Goal: Navigation & Orientation: Find specific page/section

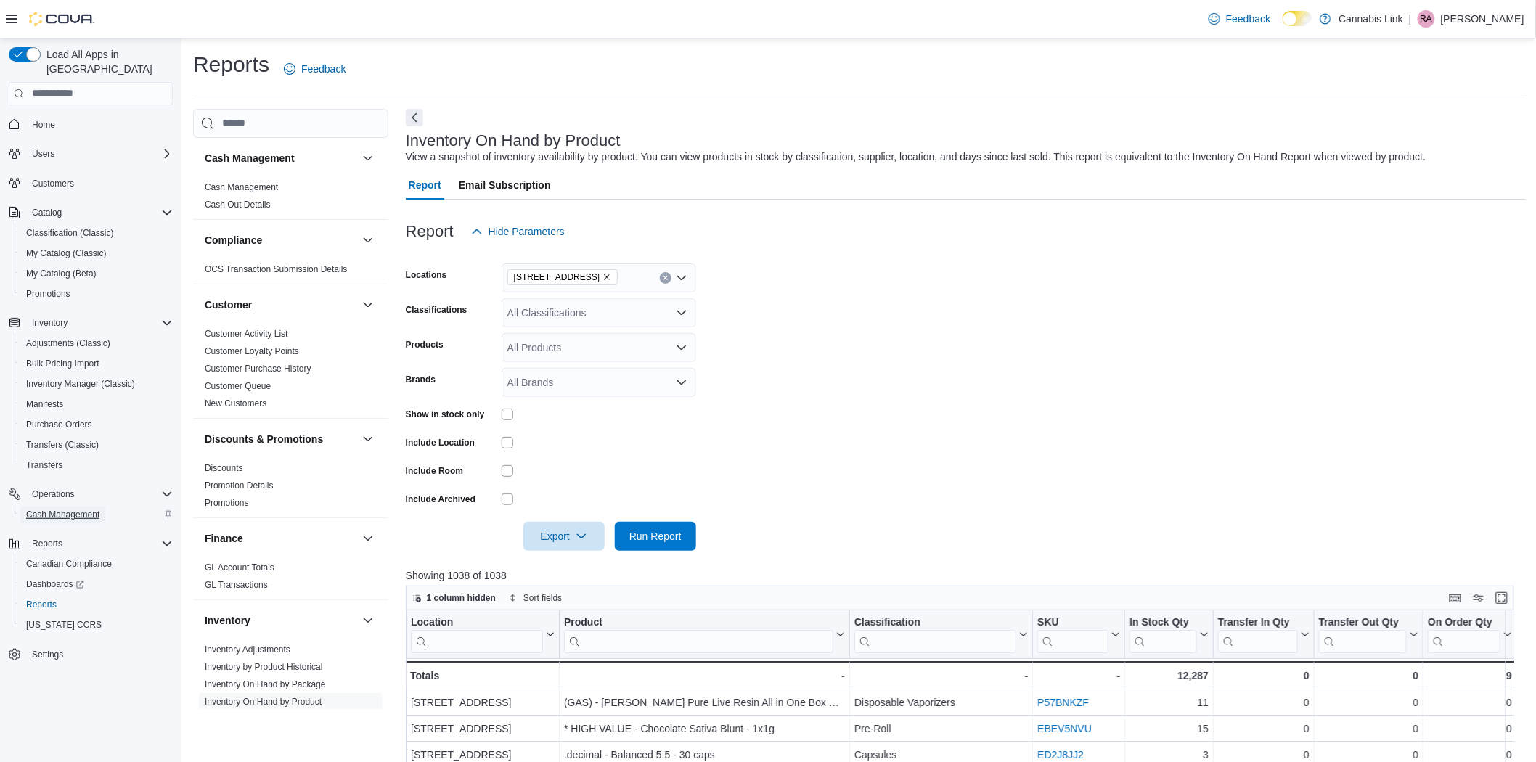
click at [53, 509] on span "Cash Management" at bounding box center [62, 515] width 73 height 12
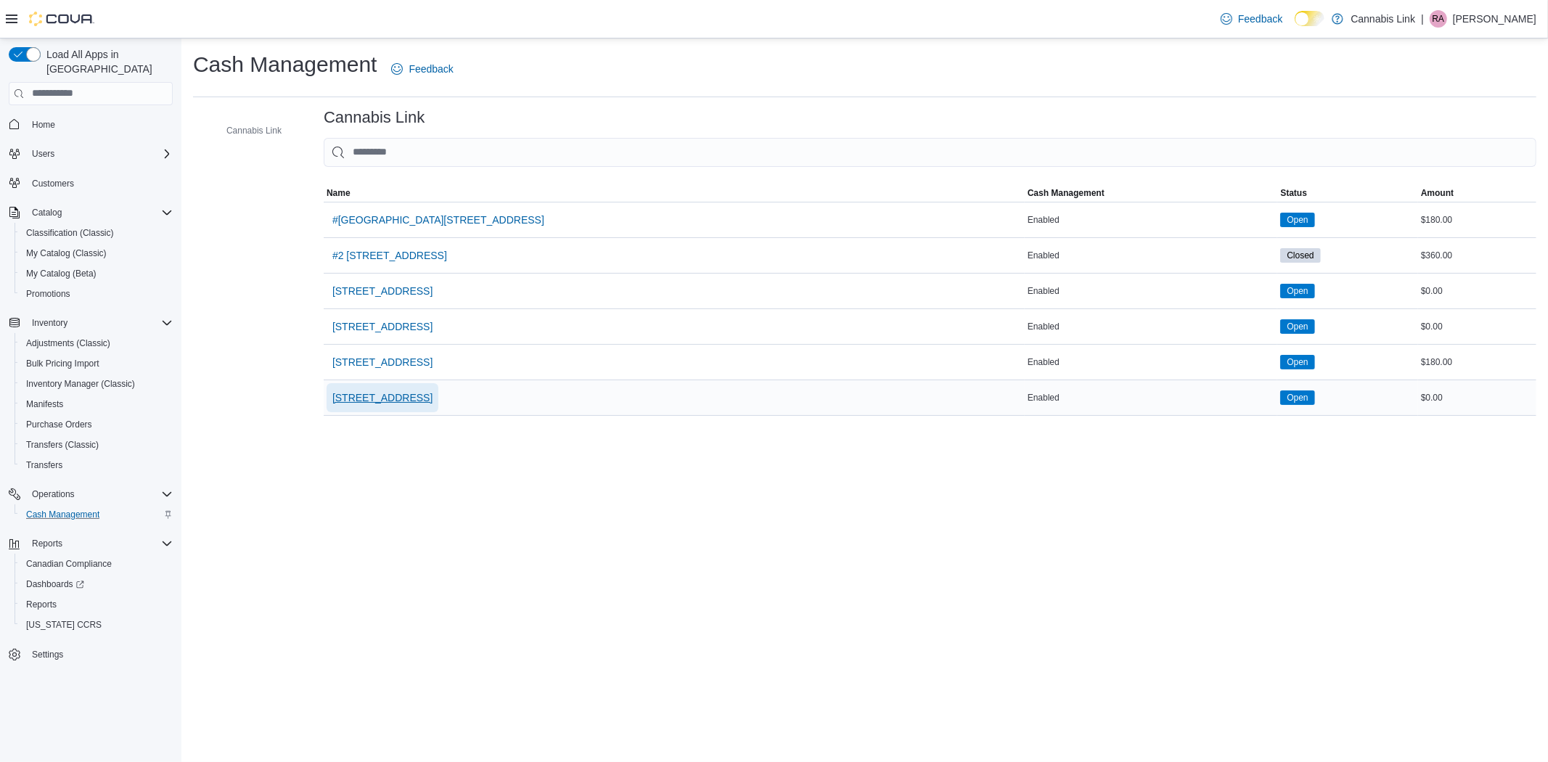
click at [416, 401] on span "[STREET_ADDRESS]" at bounding box center [382, 398] width 100 height 15
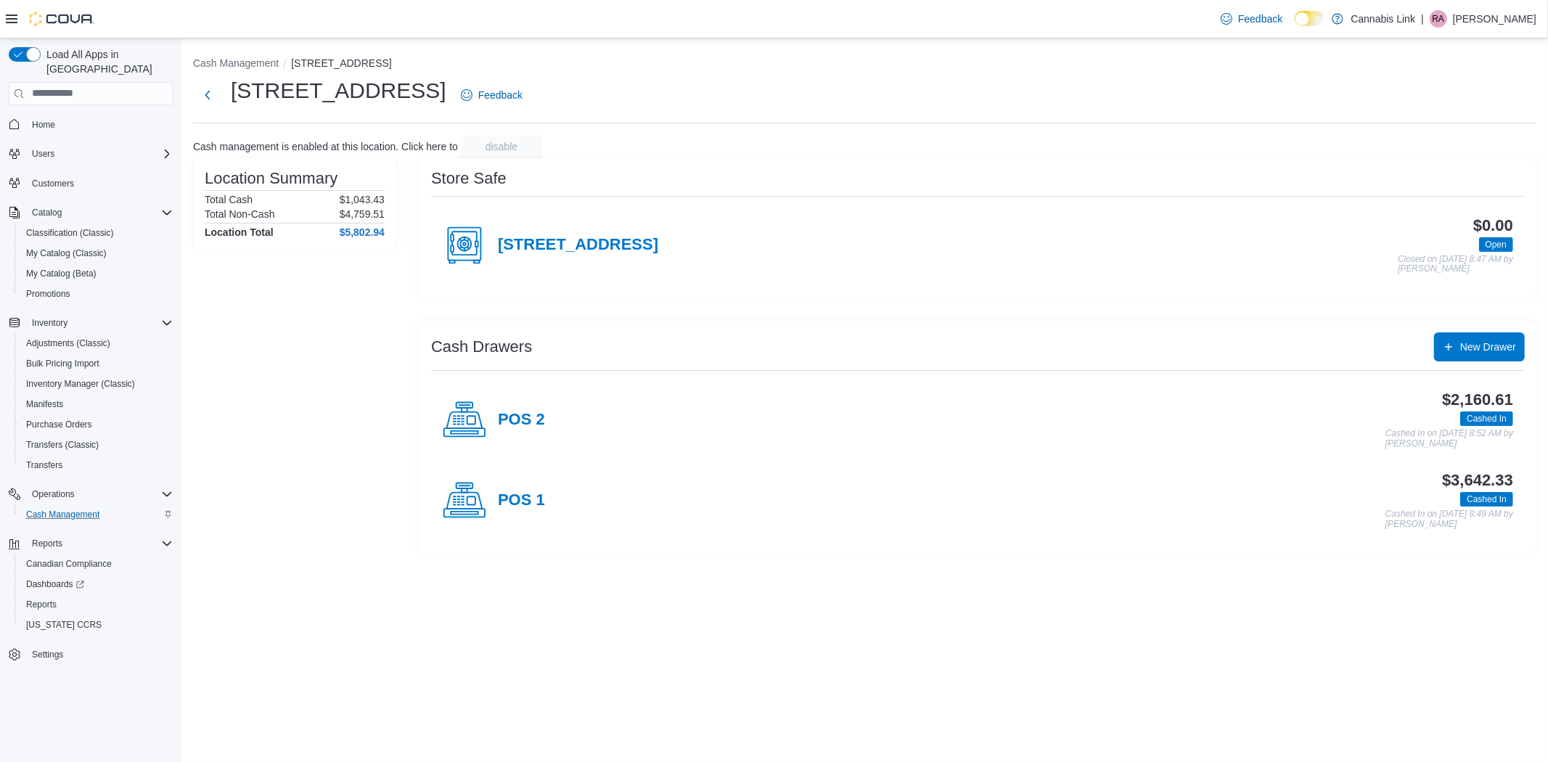
click at [270, 49] on div "Cash Management [STREET_ADDRESS] W Feedback Cash management is enabled at this …" at bounding box center [864, 301] width 1367 height 526
click at [267, 67] on button "Cash Management" at bounding box center [236, 63] width 86 height 12
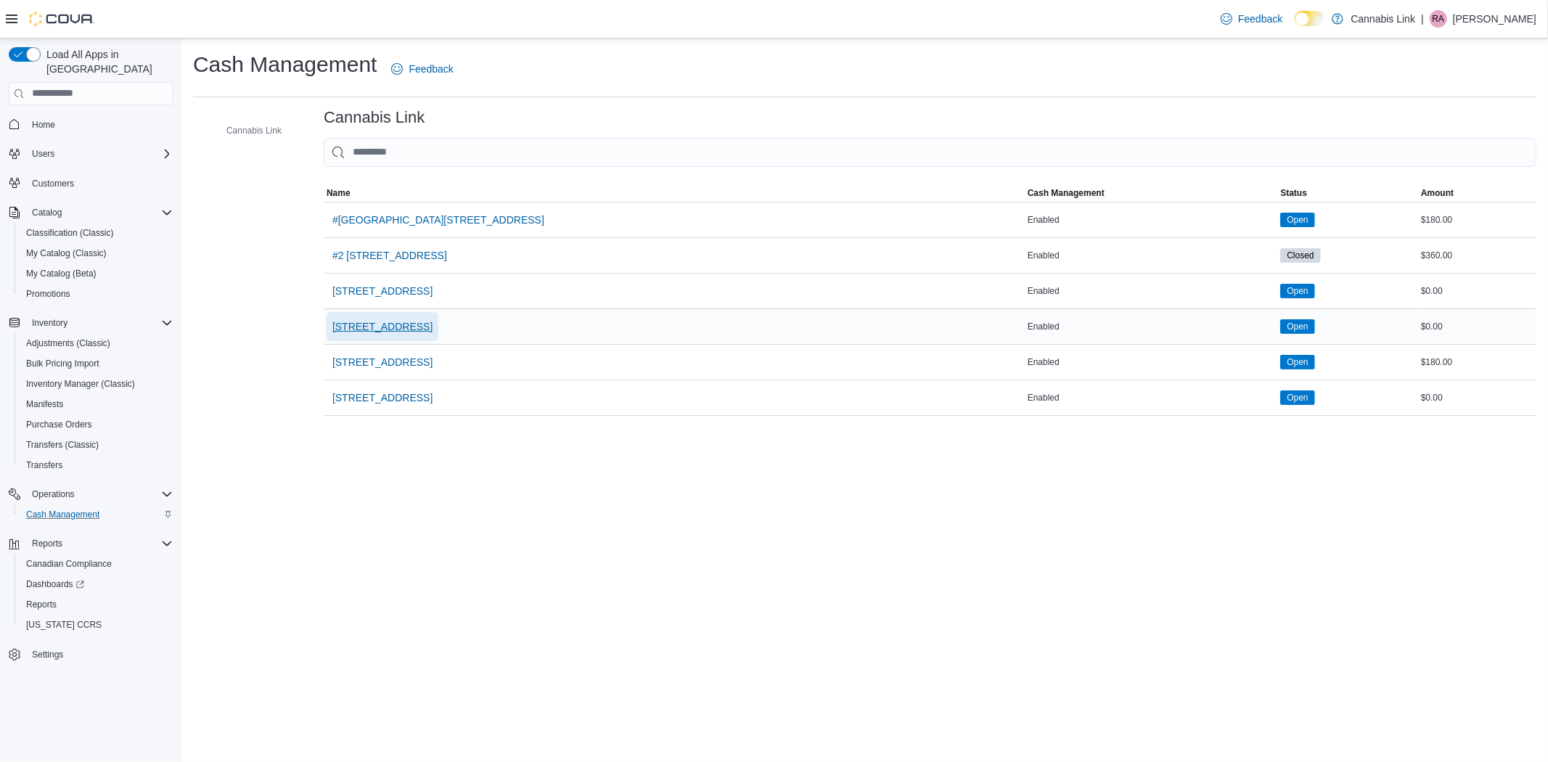
click at [426, 319] on span "[STREET_ADDRESS]" at bounding box center [382, 326] width 100 height 15
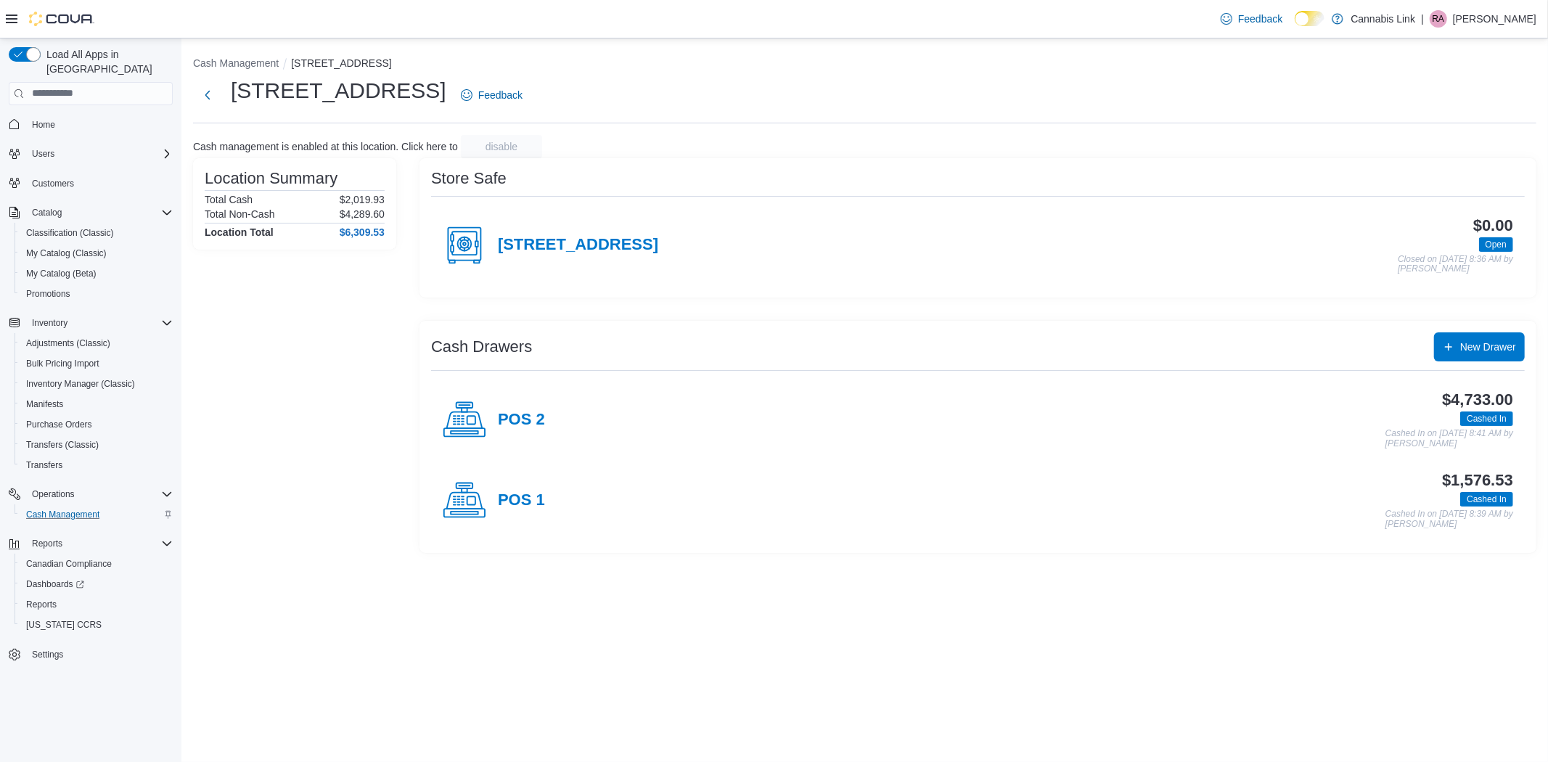
click at [245, 53] on div "Cash Management [STREET_ADDRESS][GEOGRAPHIC_DATA][STREET_ADDRESS] Feedback Cash…" at bounding box center [864, 301] width 1367 height 526
click at [243, 64] on button "Cash Management" at bounding box center [236, 63] width 86 height 12
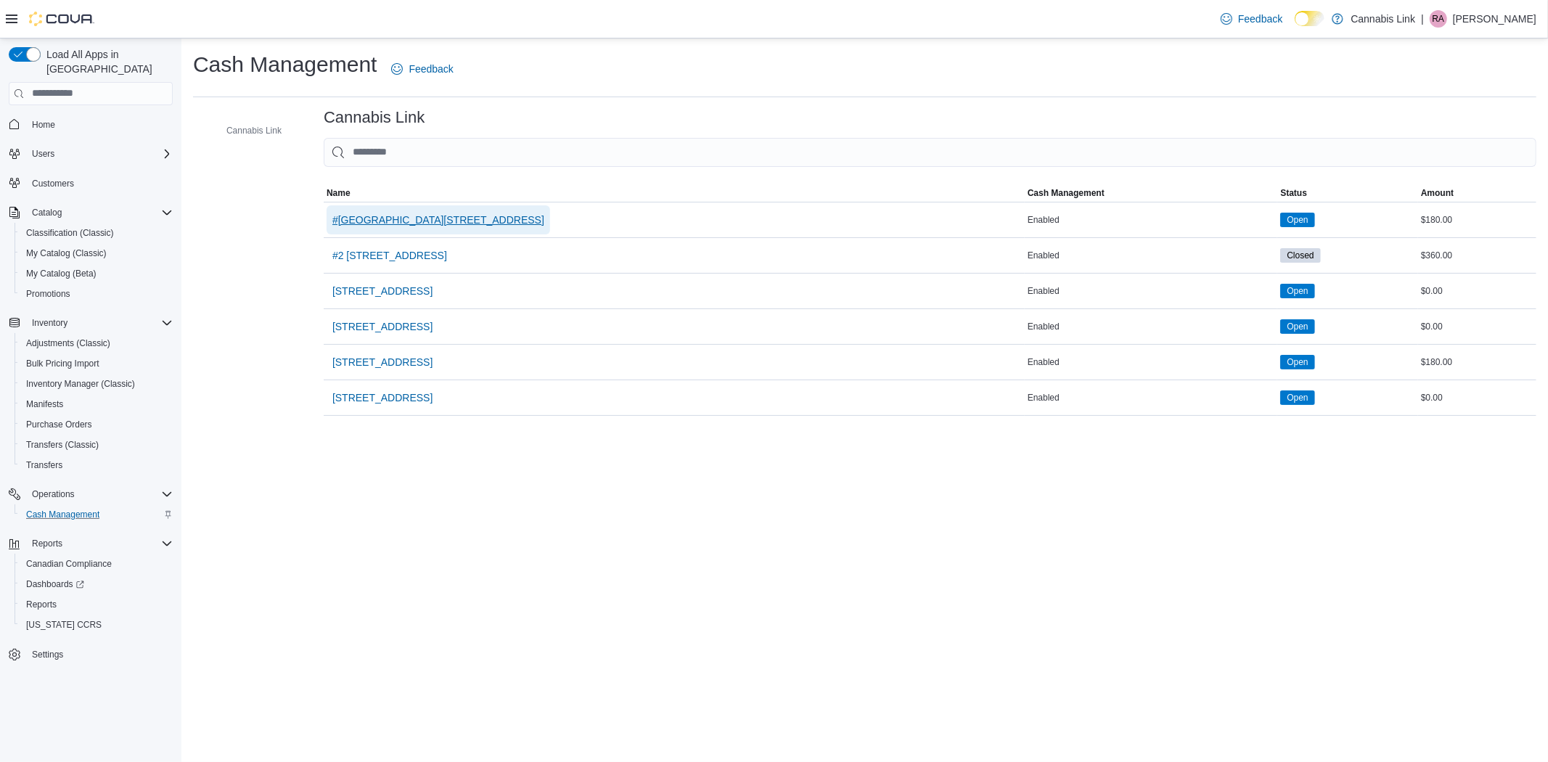
click at [383, 220] on span "#[GEOGRAPHIC_DATA][STREET_ADDRESS]" at bounding box center [438, 220] width 212 height 15
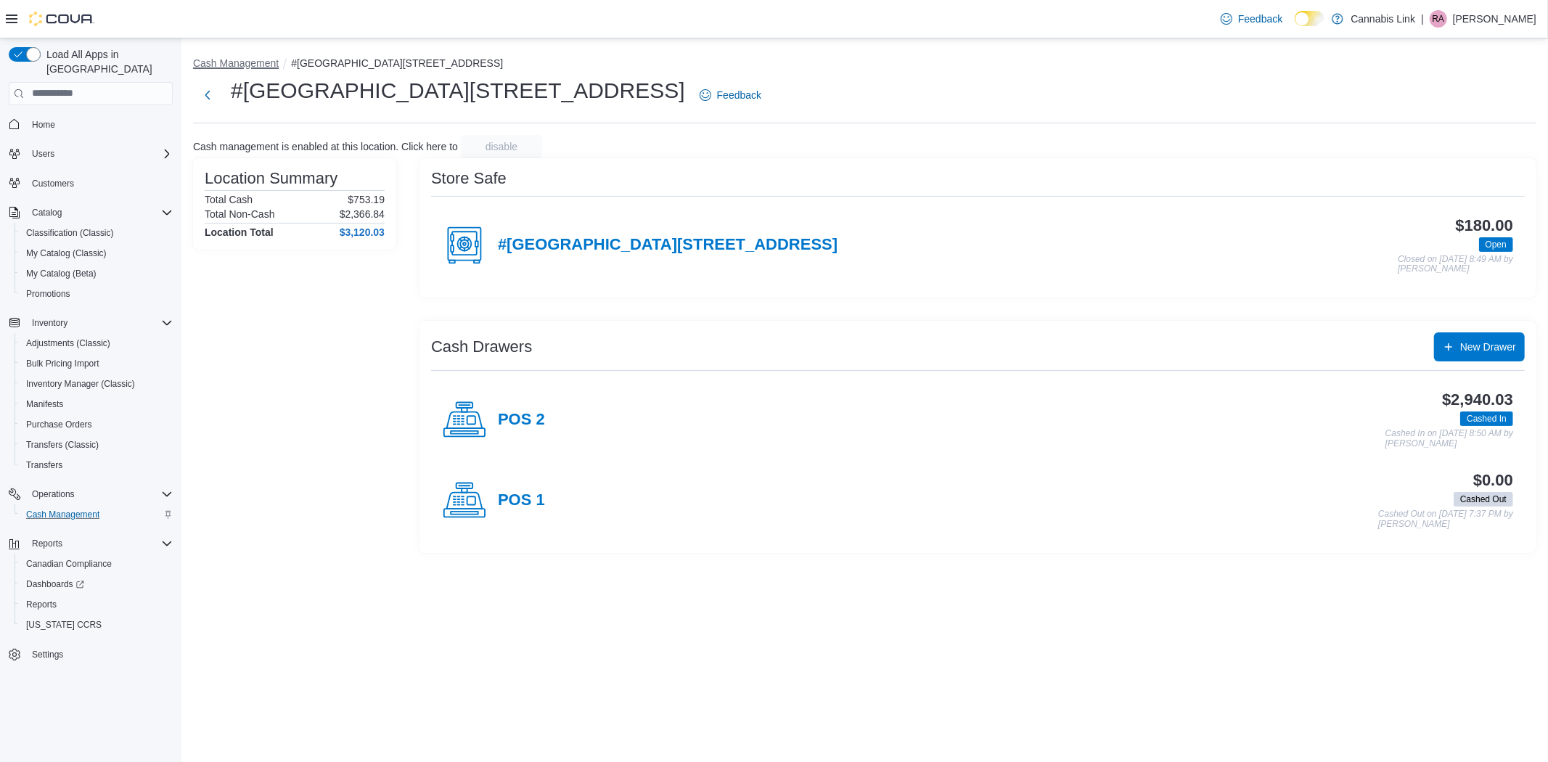
click at [248, 64] on button "Cash Management" at bounding box center [236, 63] width 86 height 12
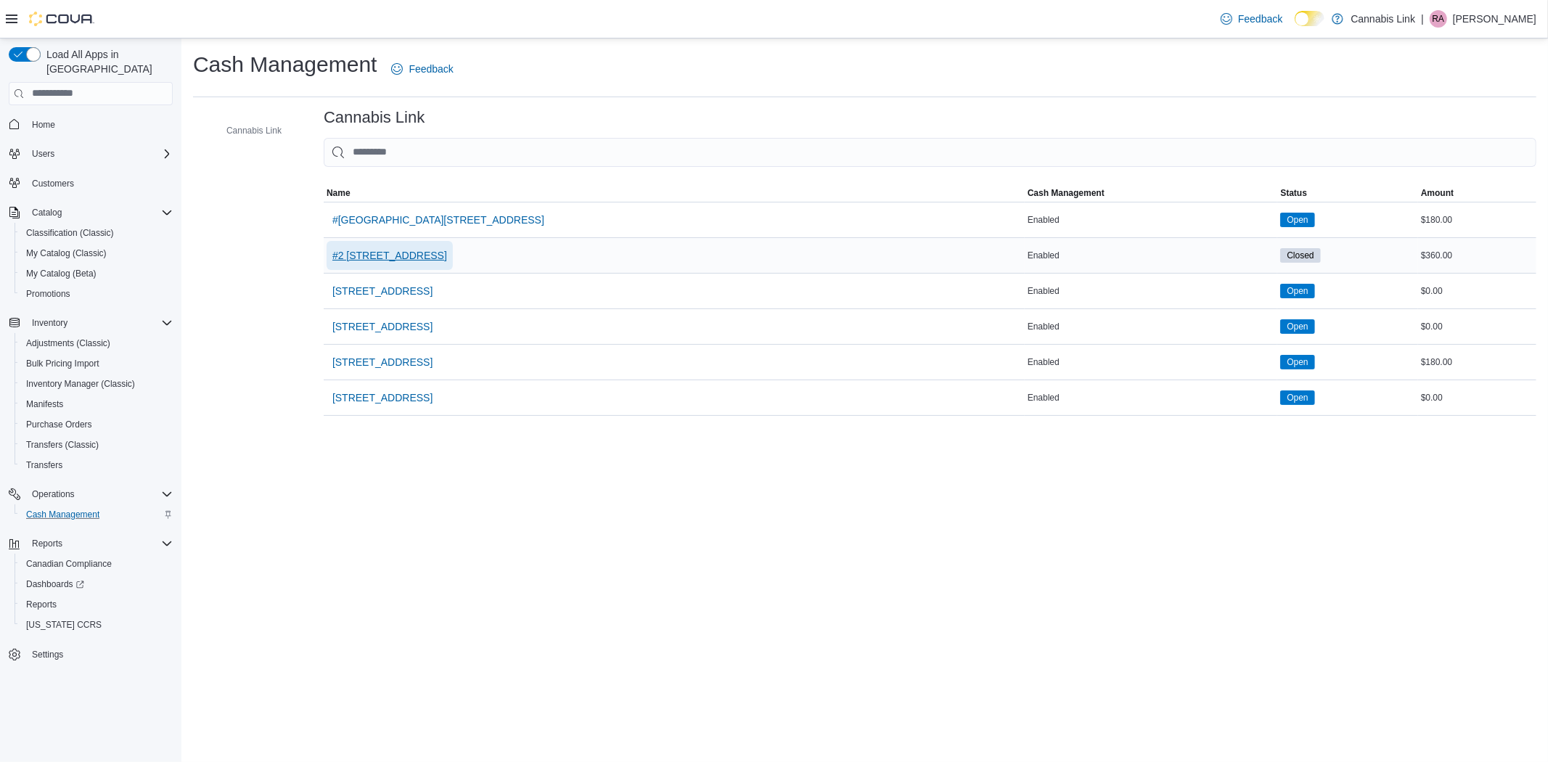
click at [381, 257] on span "#2 [STREET_ADDRESS]" at bounding box center [389, 255] width 115 height 15
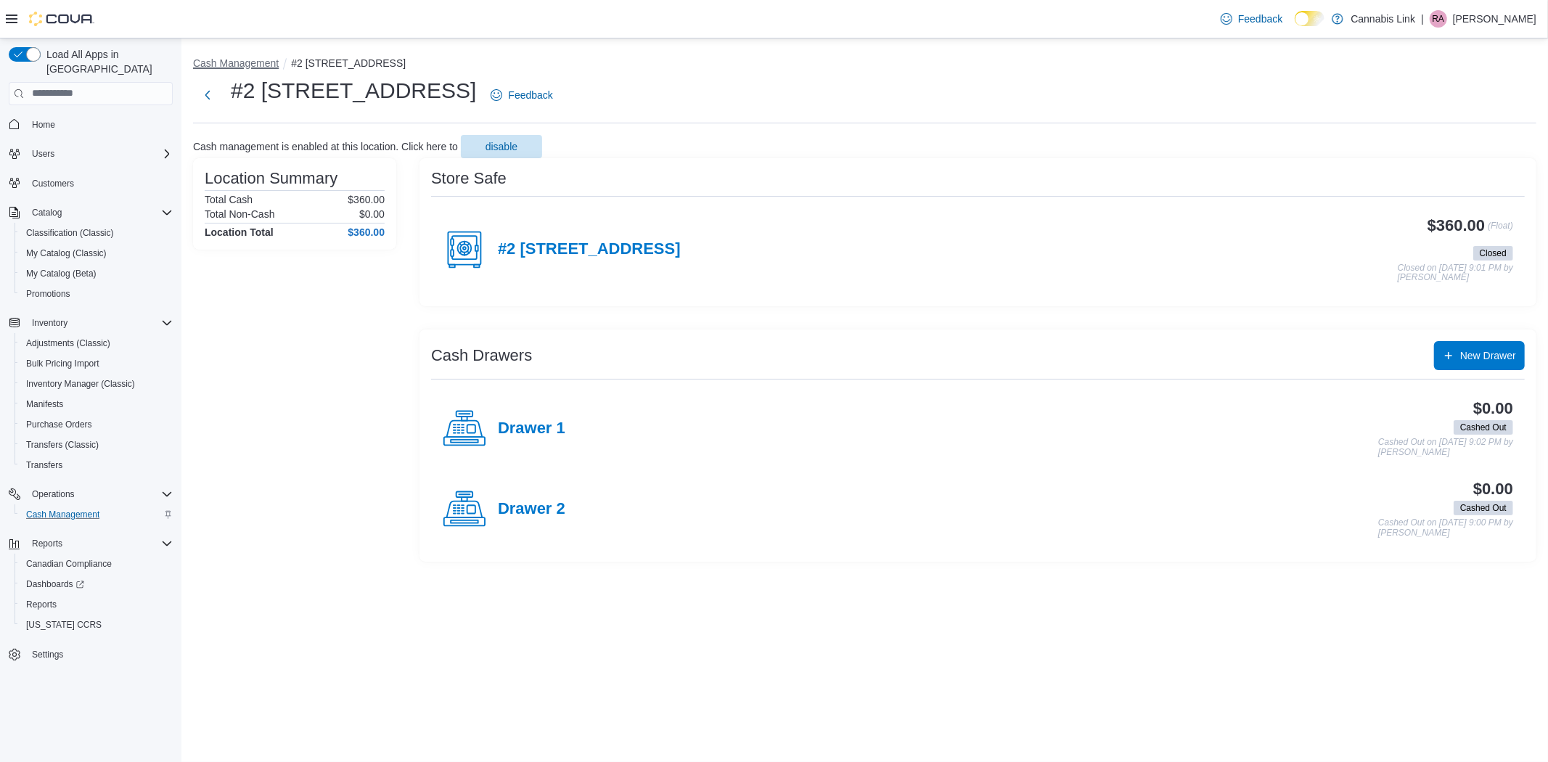
click at [229, 64] on button "Cash Management" at bounding box center [236, 63] width 86 height 12
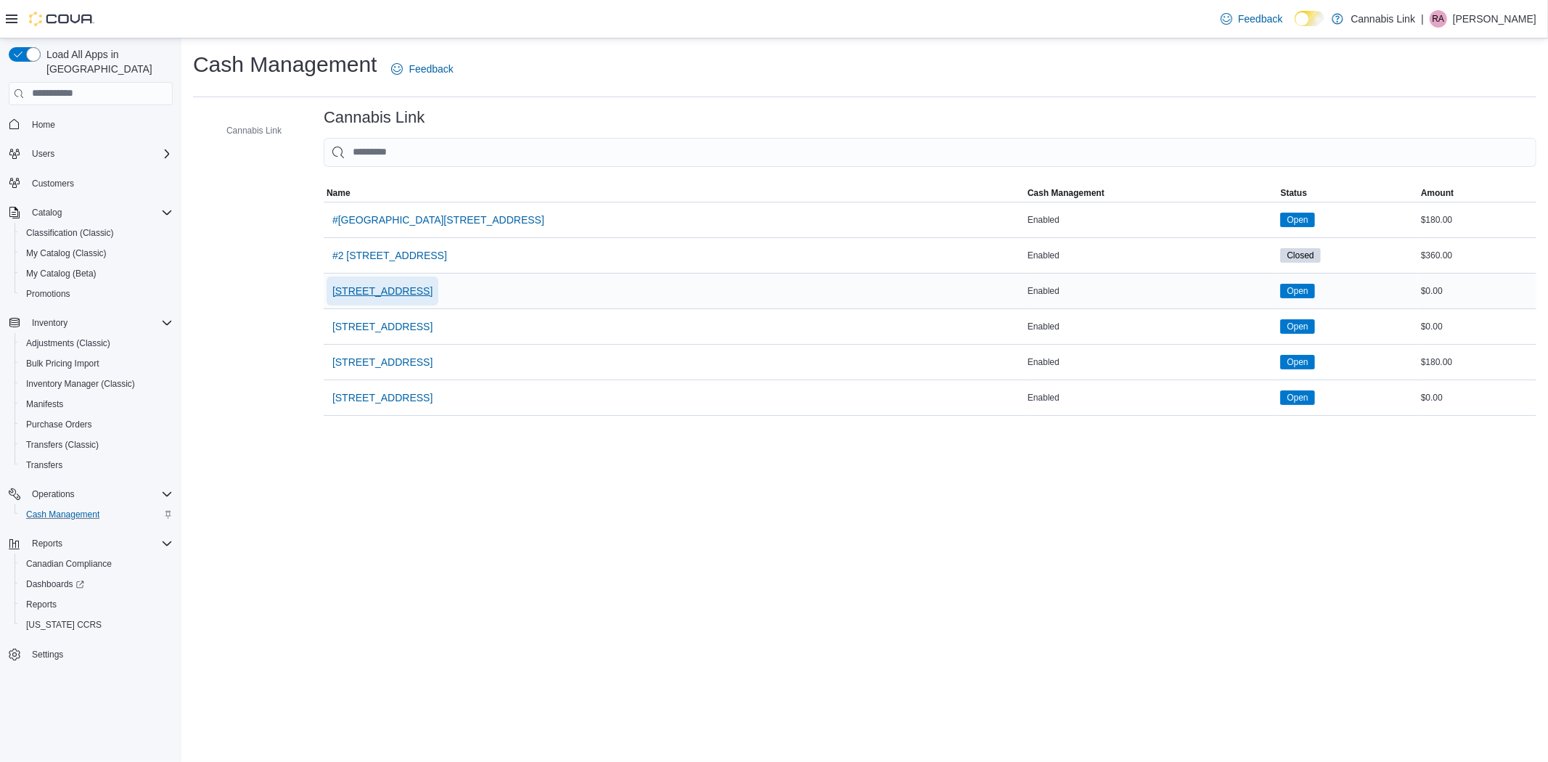
click at [339, 285] on span "[STREET_ADDRESS]" at bounding box center [382, 291] width 100 height 15
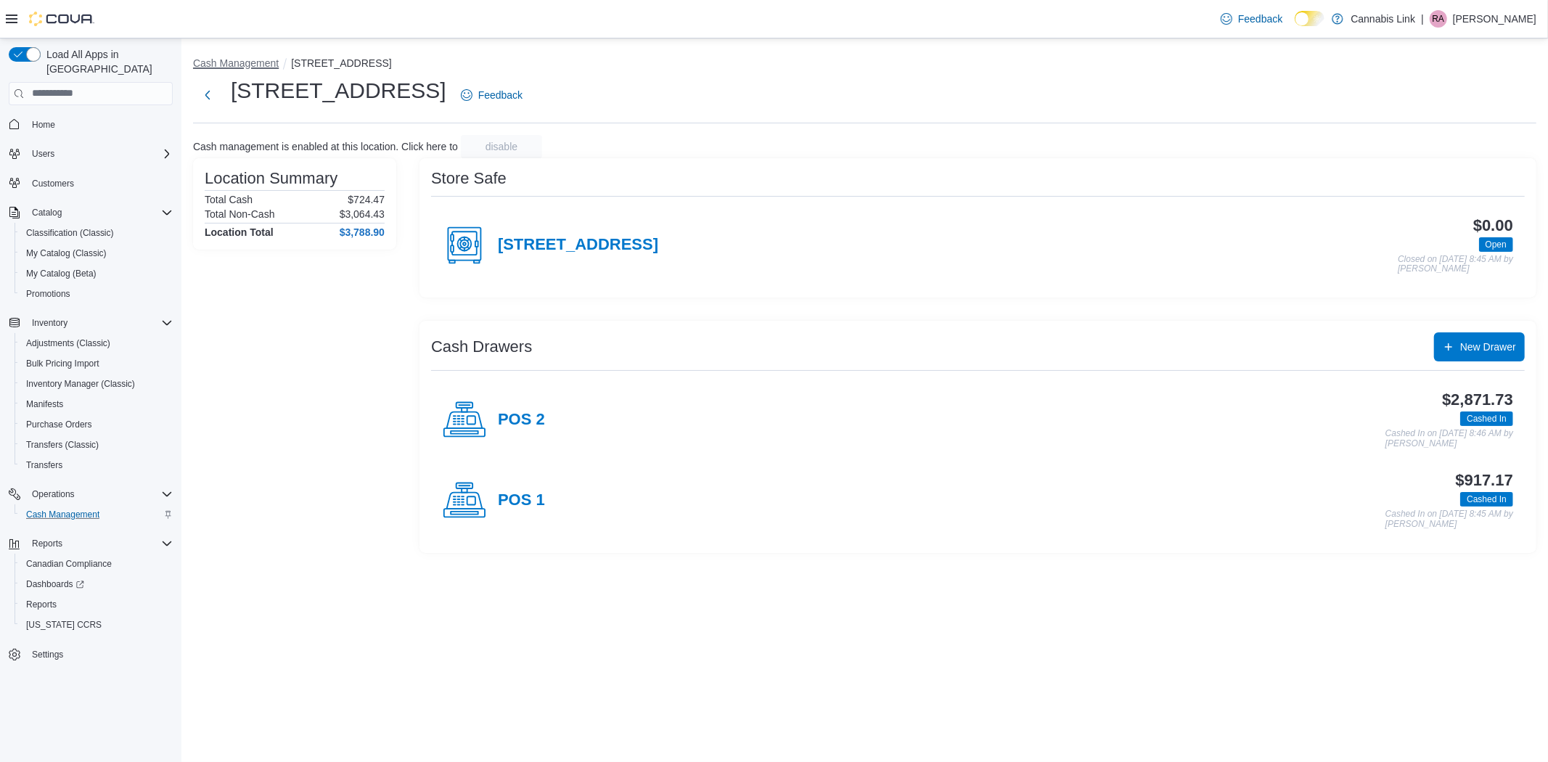
click at [269, 62] on button "Cash Management" at bounding box center [236, 63] width 86 height 12
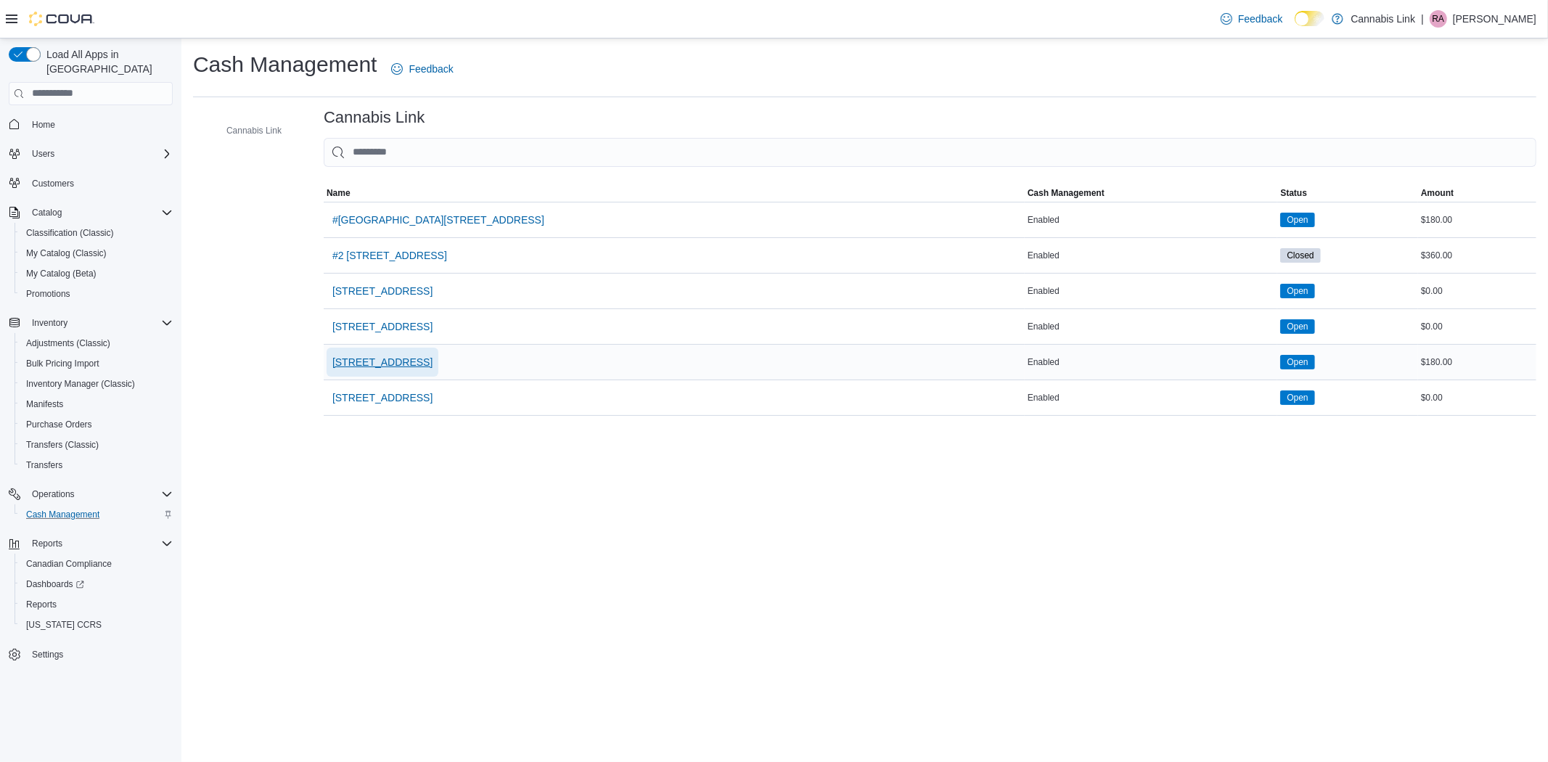
click at [383, 356] on span "[STREET_ADDRESS]" at bounding box center [382, 362] width 100 height 15
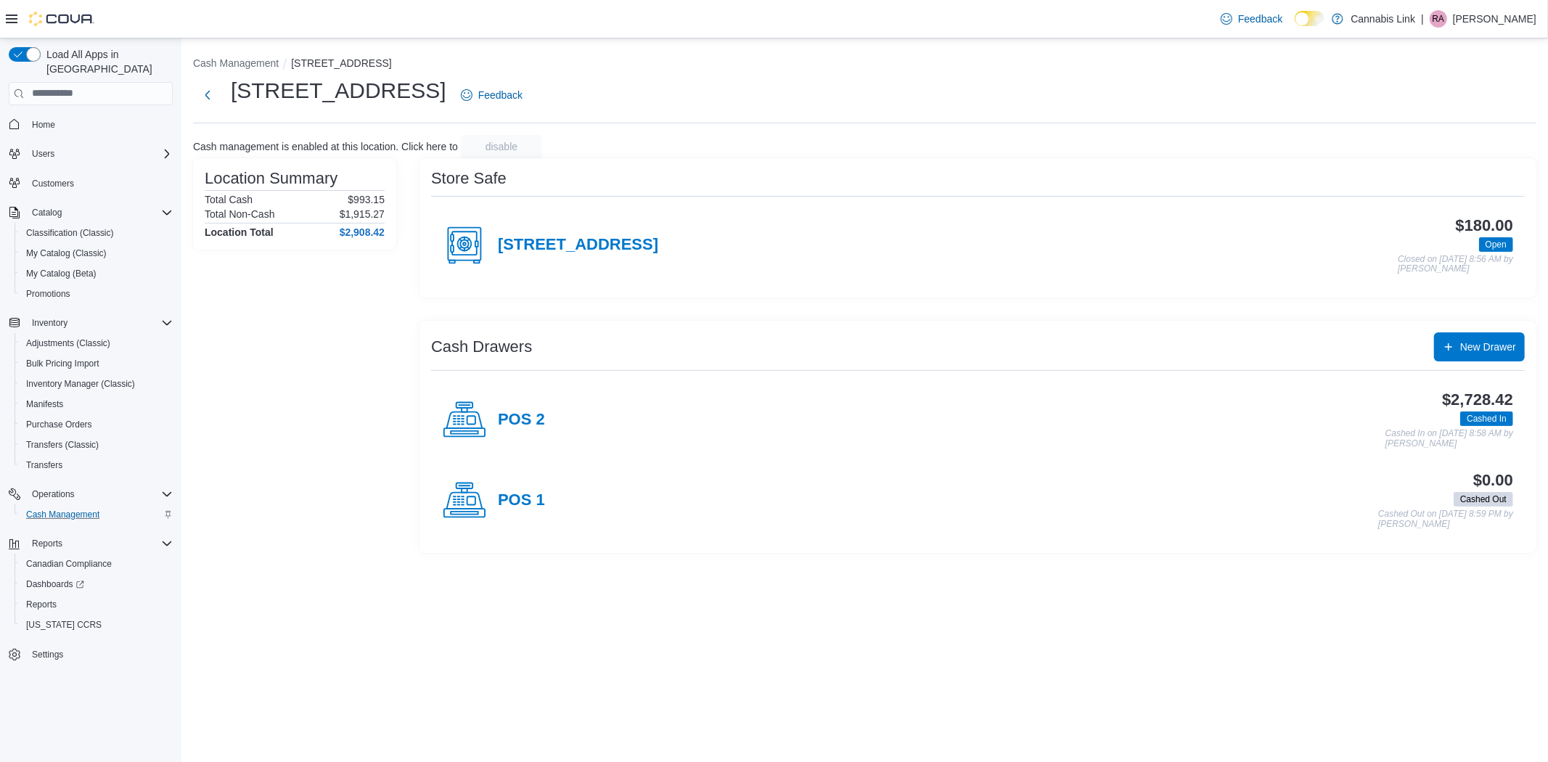
click at [229, 46] on div "Cash Management [STREET_ADDRESS] [STREET_ADDRESS] Feedback Cash management is e…" at bounding box center [864, 301] width 1367 height 526
click at [230, 60] on button "Cash Management" at bounding box center [236, 63] width 86 height 12
